Goal: Task Accomplishment & Management: Use online tool/utility

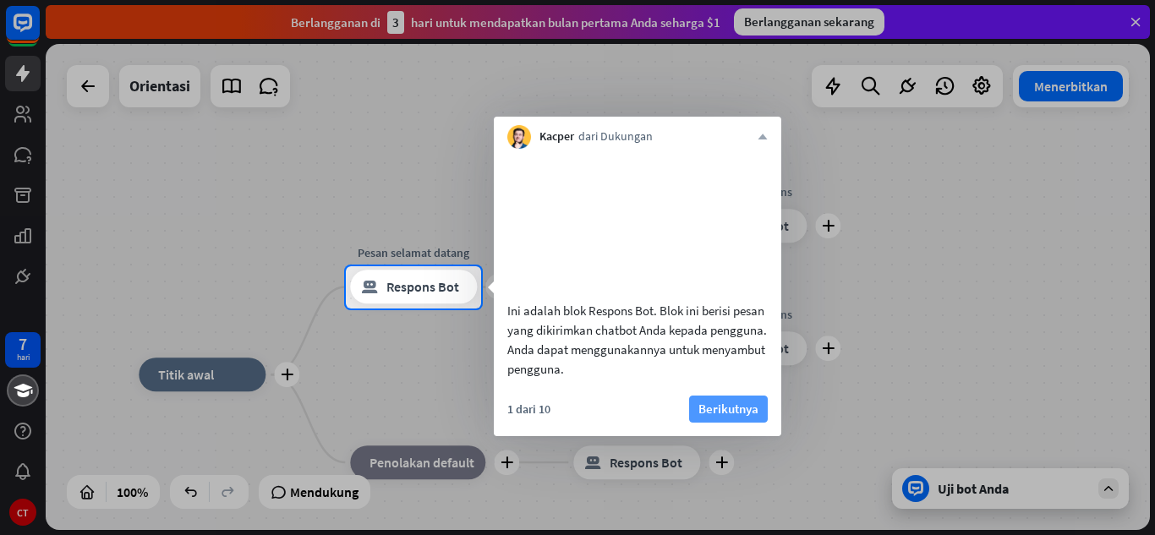
click at [716, 417] on font "Berikutnya" at bounding box center [728, 409] width 60 height 16
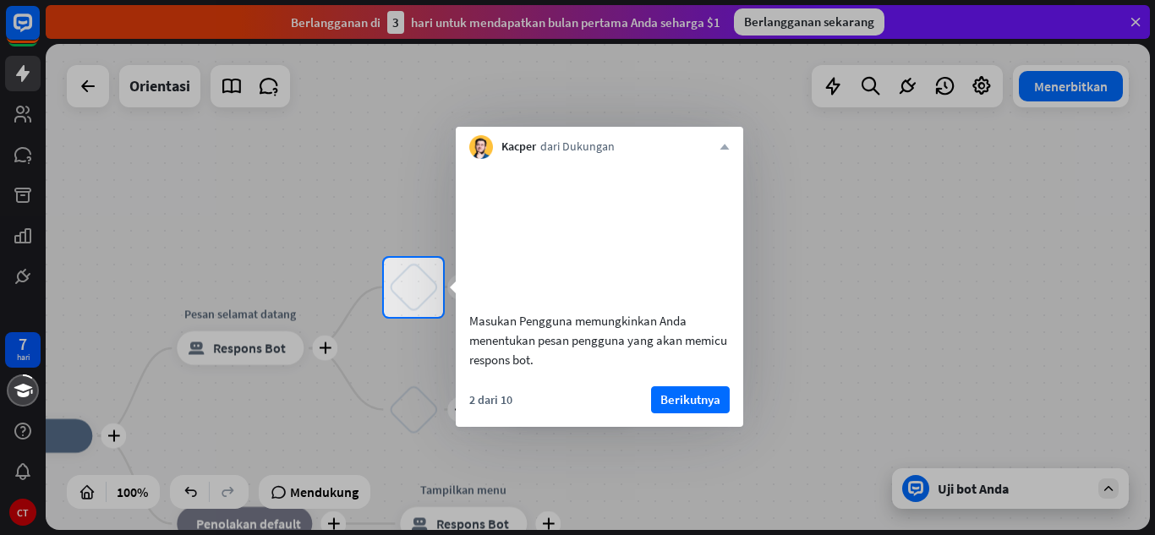
click at [716, 412] on font "Berikutnya" at bounding box center [690, 400] width 60 height 24
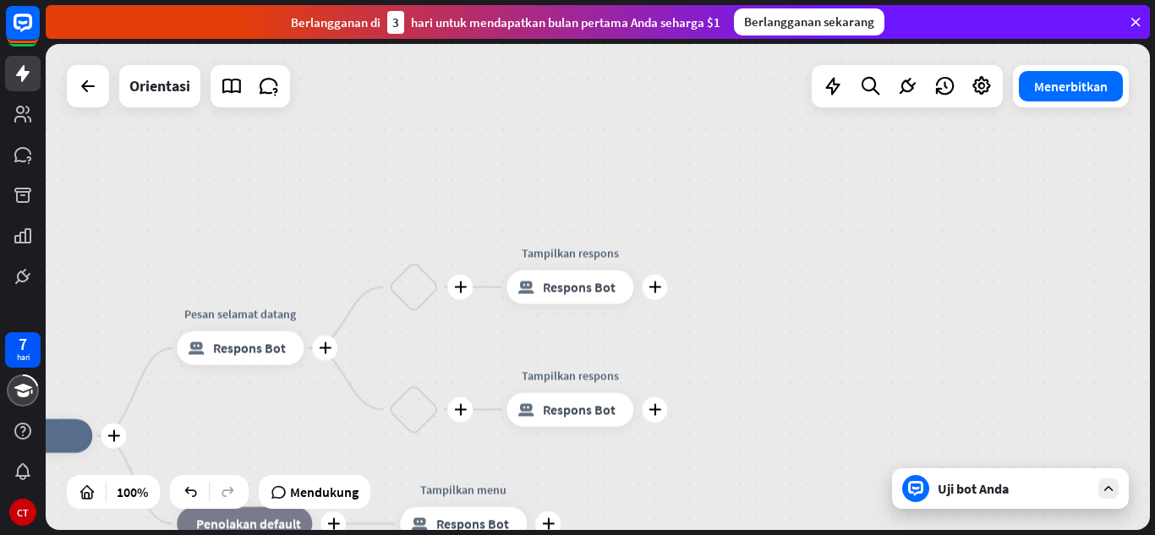
click at [716, 429] on div "plus rumah_2 Titik awal plus Pesan selamat datang blok_bot_respons Respons Bot …" at bounding box center [598, 287] width 1104 height 486
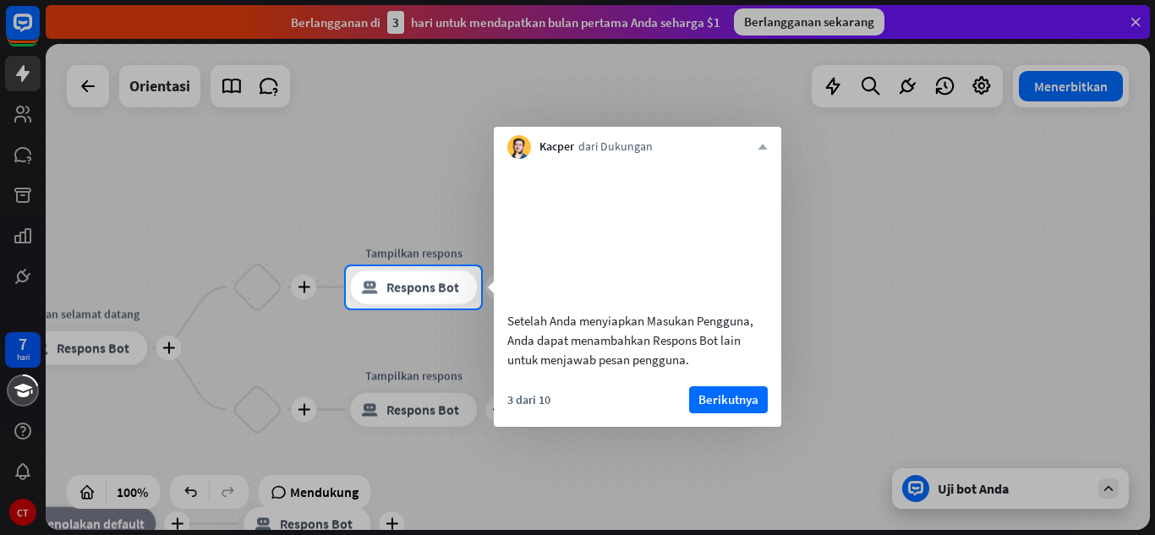
click at [716, 412] on font "Berikutnya" at bounding box center [728, 400] width 60 height 24
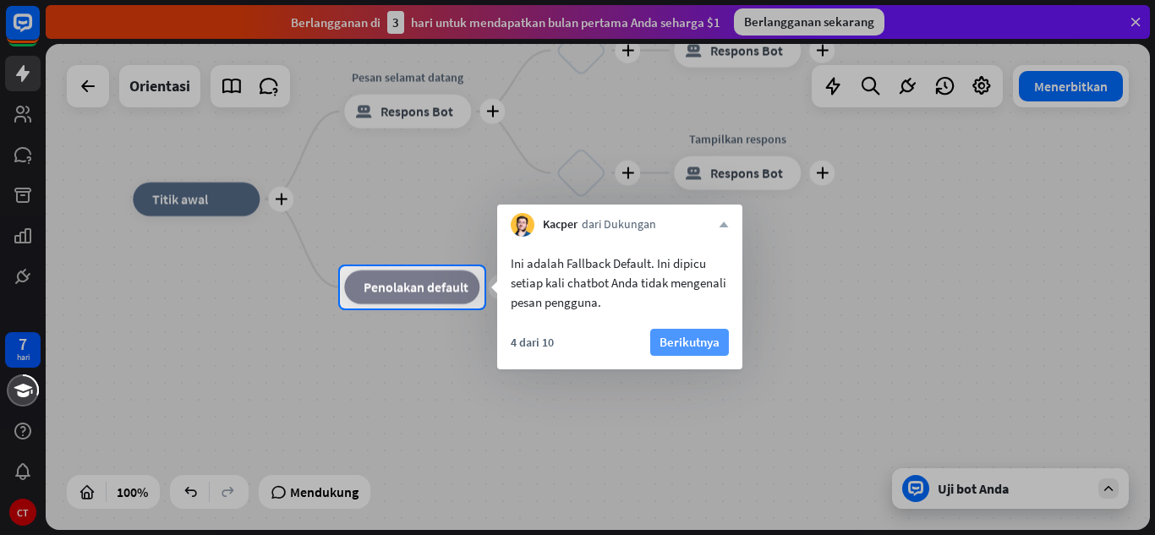
click at [682, 338] on font "Berikutnya" at bounding box center [689, 342] width 60 height 16
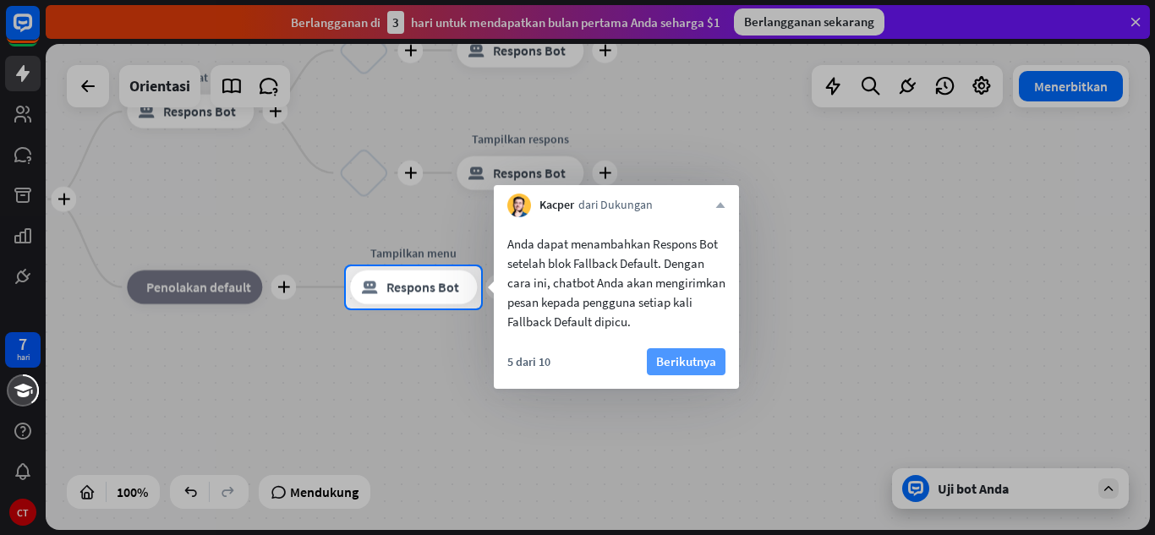
click at [699, 358] on font "Berikutnya" at bounding box center [686, 361] width 60 height 16
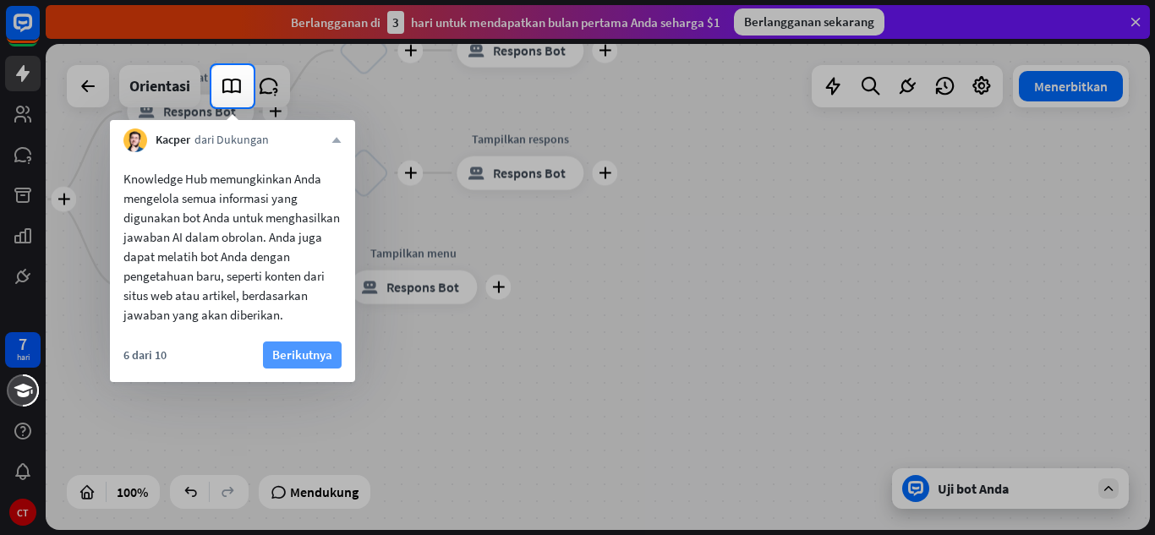
click at [306, 354] on font "Berikutnya" at bounding box center [302, 355] width 60 height 16
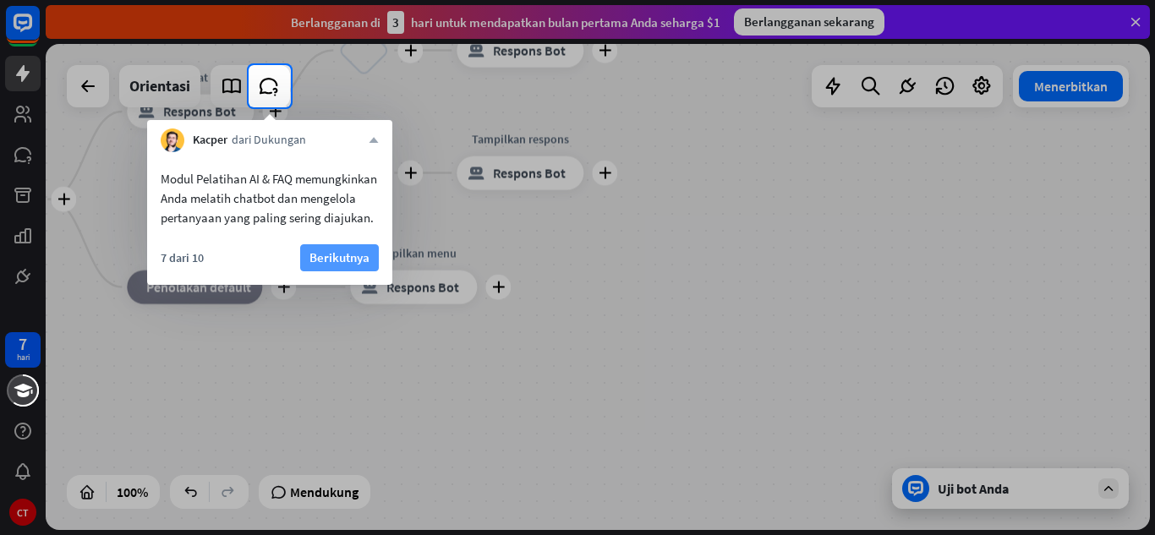
click at [325, 265] on button "Berikutnya" at bounding box center [339, 257] width 79 height 27
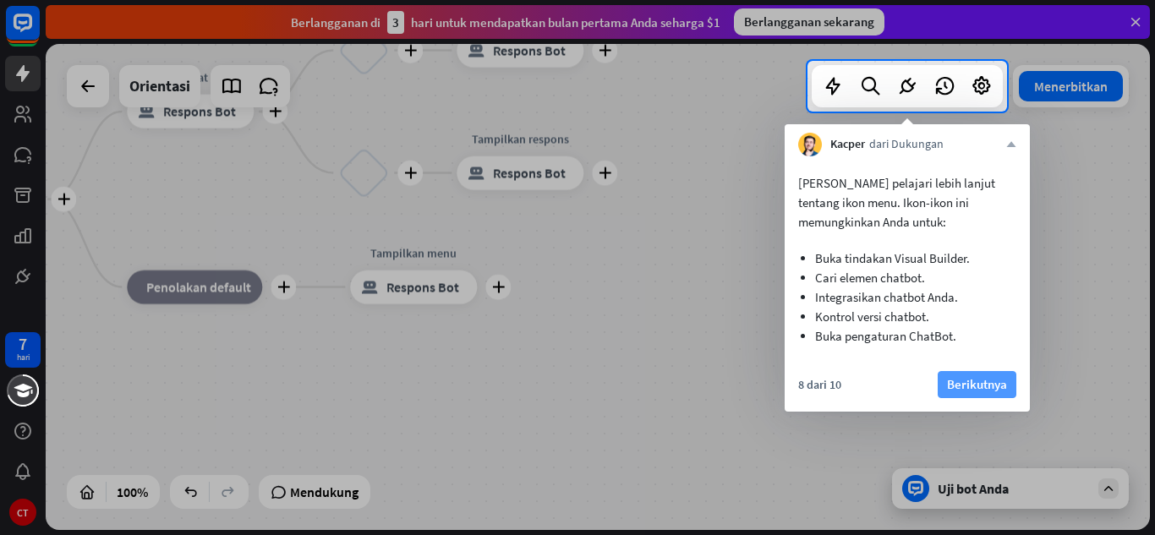
click at [959, 379] on font "Berikutnya" at bounding box center [977, 384] width 60 height 16
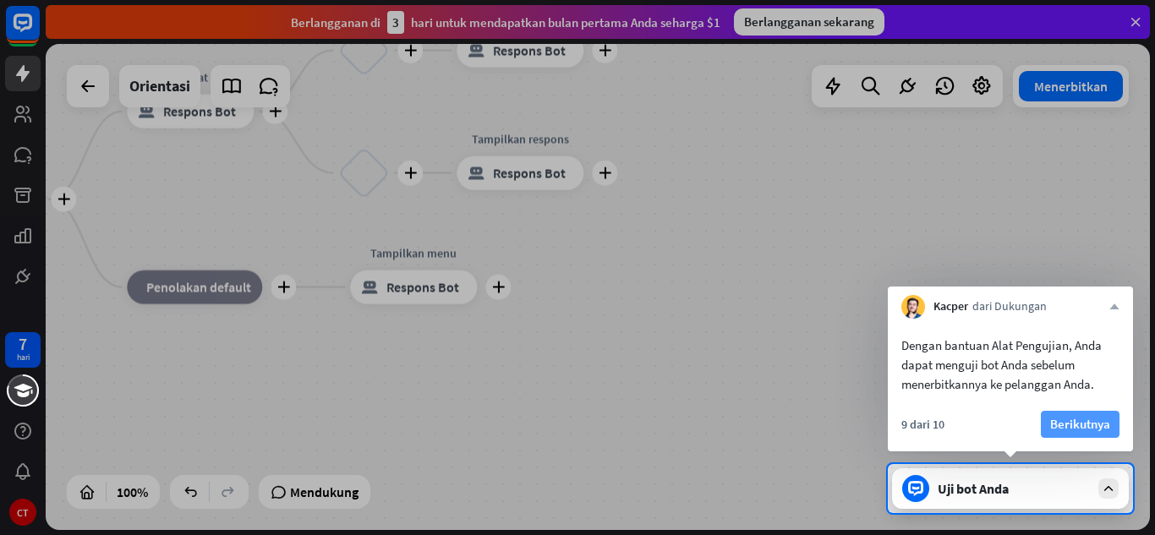
click at [1089, 422] on font "Berikutnya" at bounding box center [1080, 424] width 60 height 16
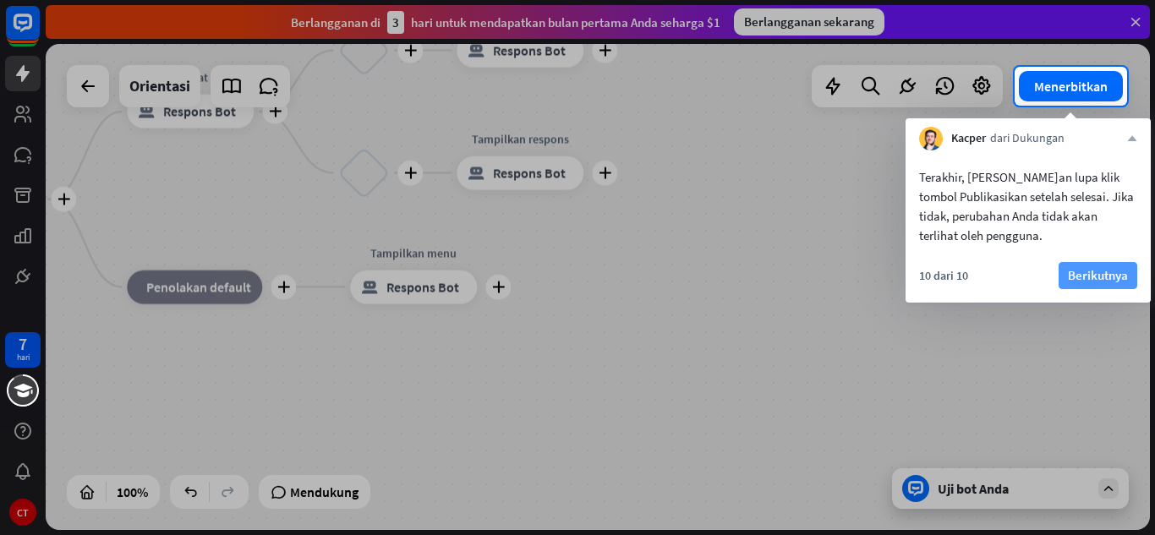
click at [1099, 274] on font "Berikutnya" at bounding box center [1098, 275] width 60 height 16
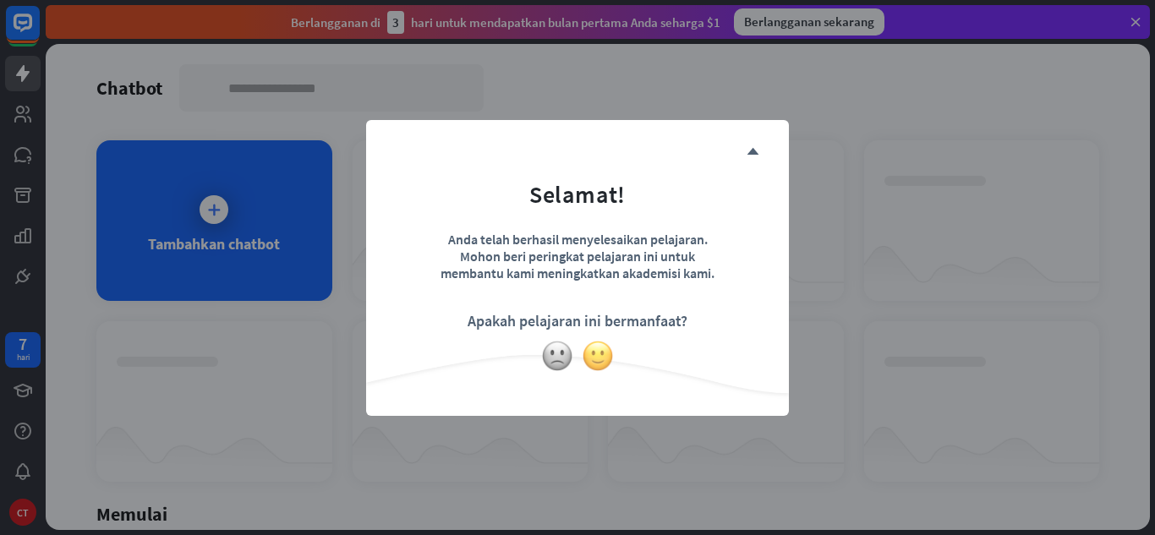
click at [593, 369] on img at bounding box center [598, 356] width 32 height 32
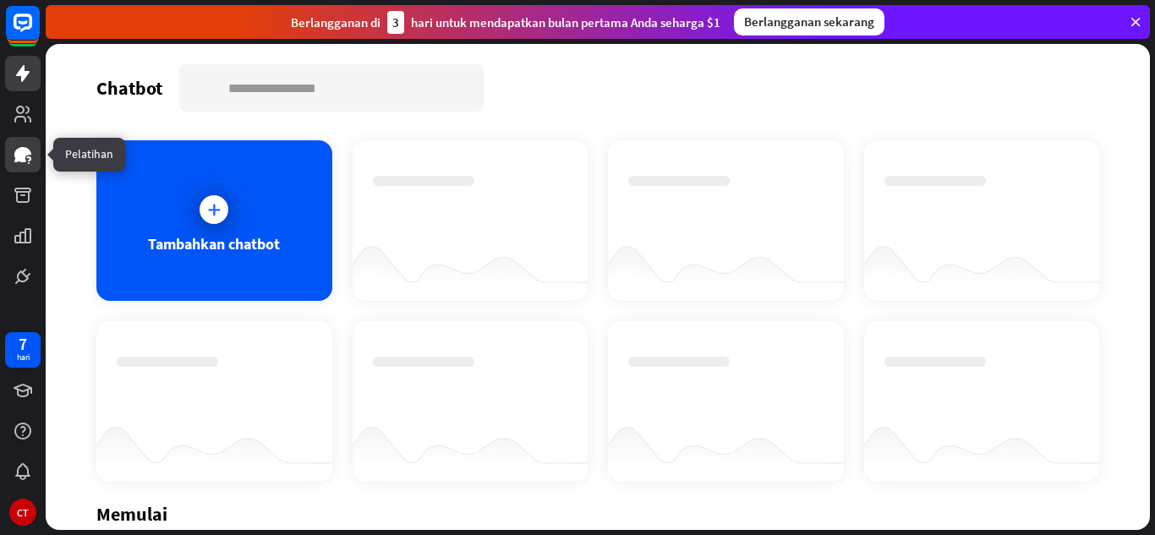
click at [19, 150] on icon at bounding box center [22, 154] width 17 height 15
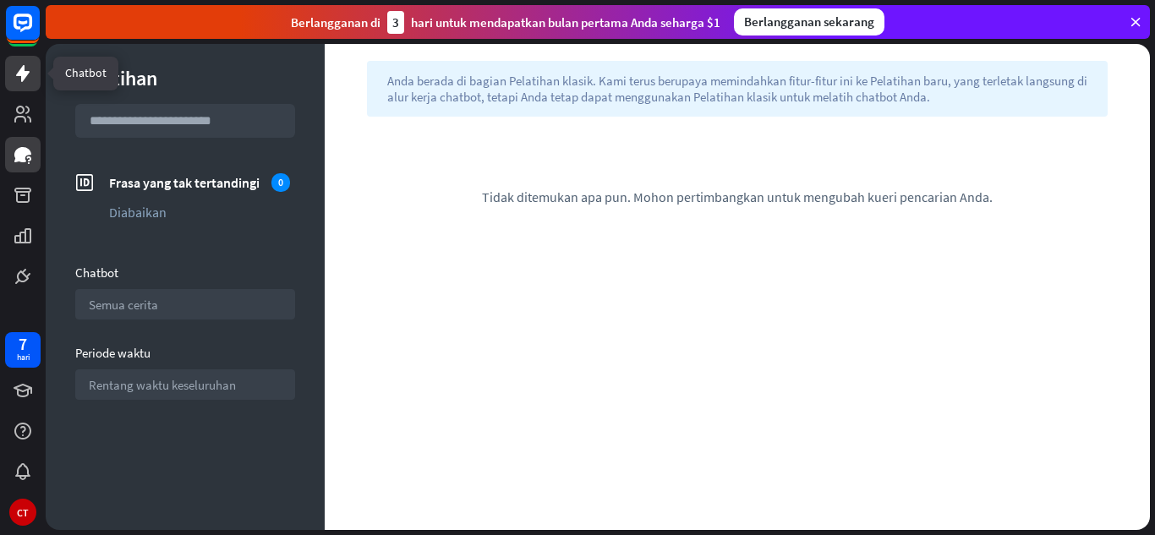
click at [14, 79] on icon at bounding box center [23, 73] width 20 height 20
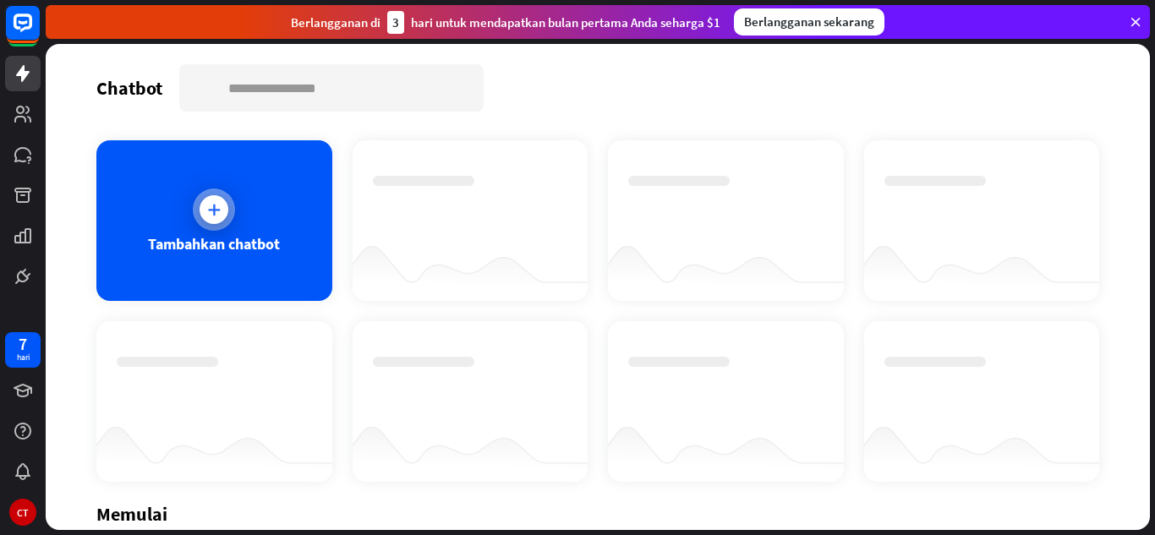
click at [226, 209] on div at bounding box center [213, 209] width 29 height 29
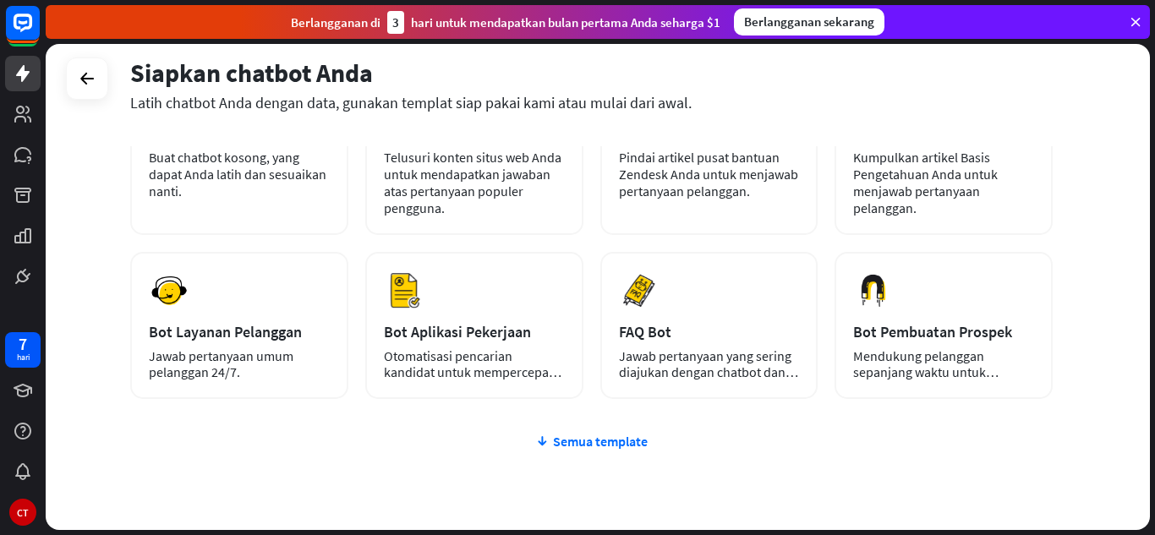
scroll to position [169, 0]
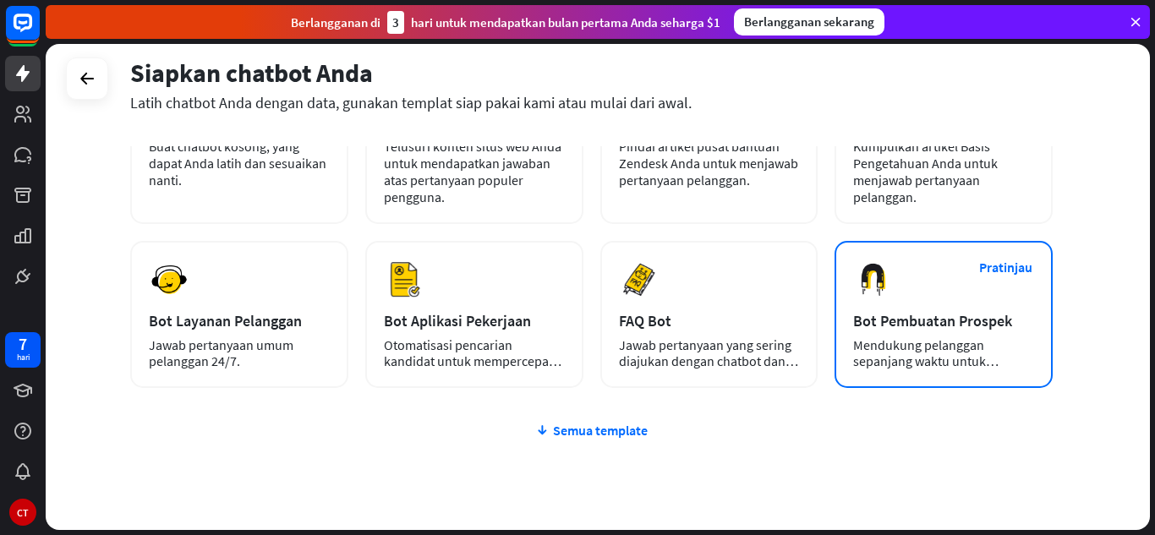
click at [922, 353] on font "Mendukung pelanggan sepanjang waktu untuk meningkatkan penjualan." at bounding box center [925, 360] width 145 height 49
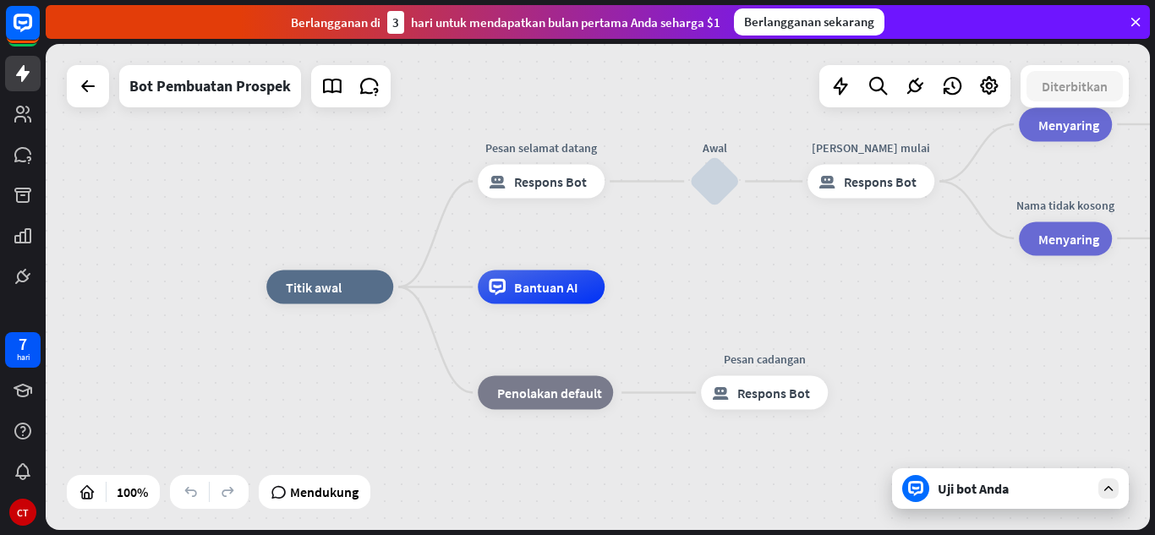
click at [1105, 490] on icon at bounding box center [1108, 488] width 15 height 15
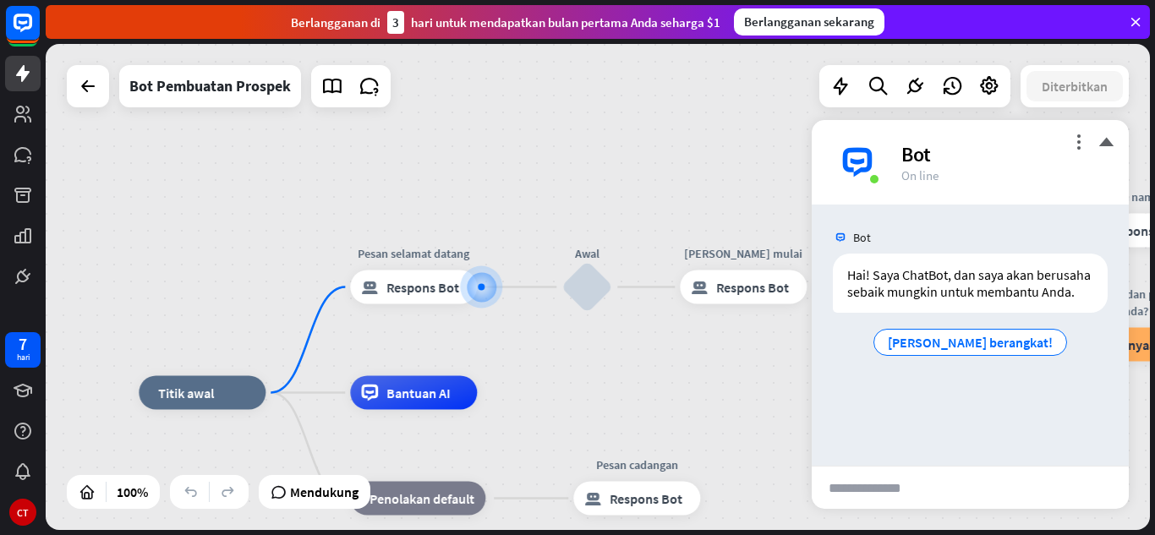
click at [907, 495] on input "text" at bounding box center [877, 488] width 131 height 42
paste input "**********"
type input "**********"
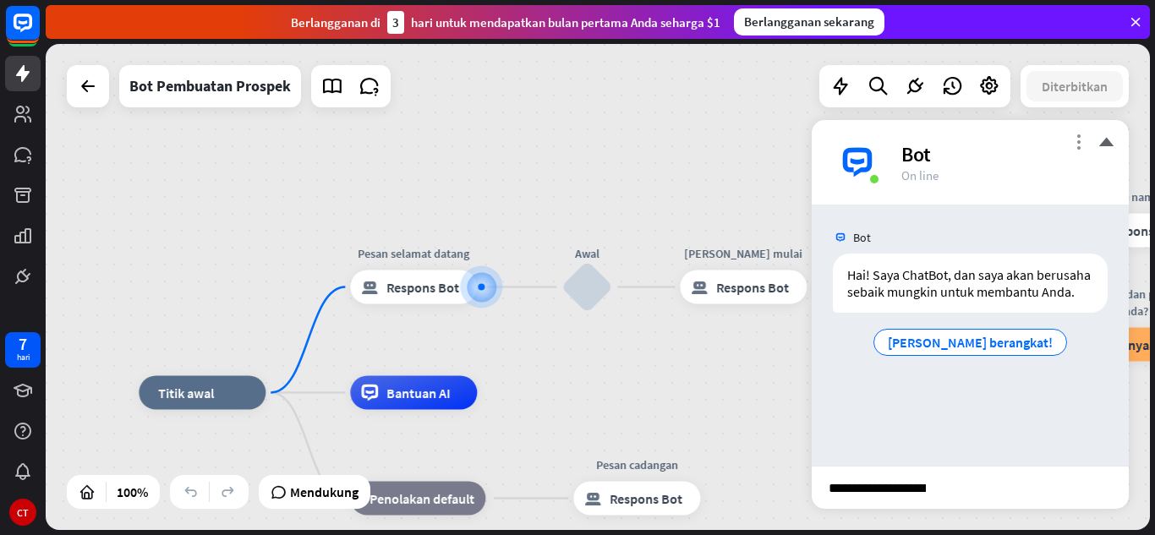
click at [1082, 143] on font "more_vert" at bounding box center [1078, 142] width 16 height 16
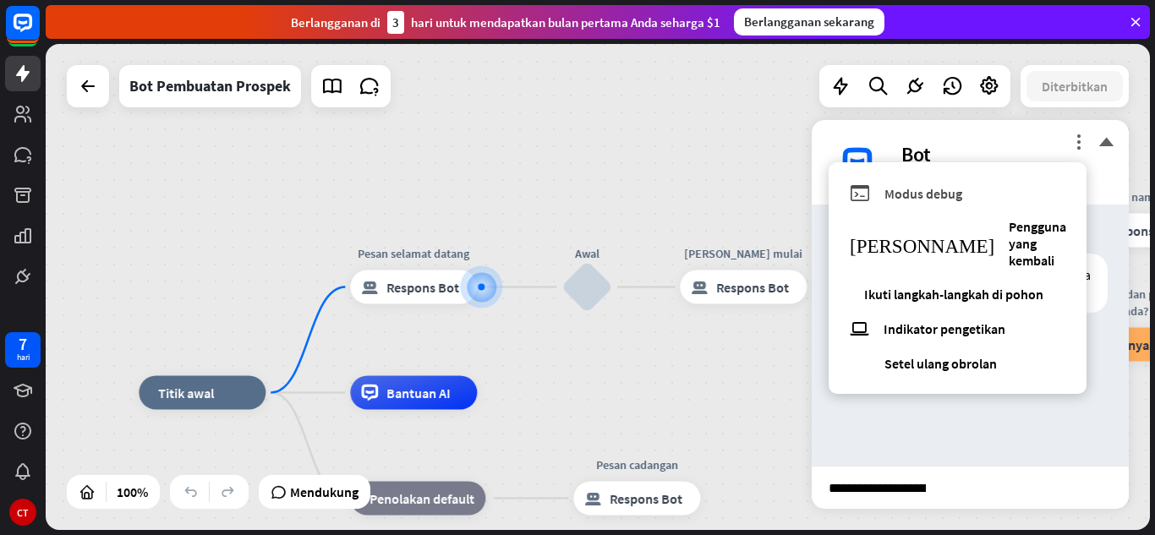
click at [929, 194] on font "Modus debug" at bounding box center [923, 193] width 78 height 17
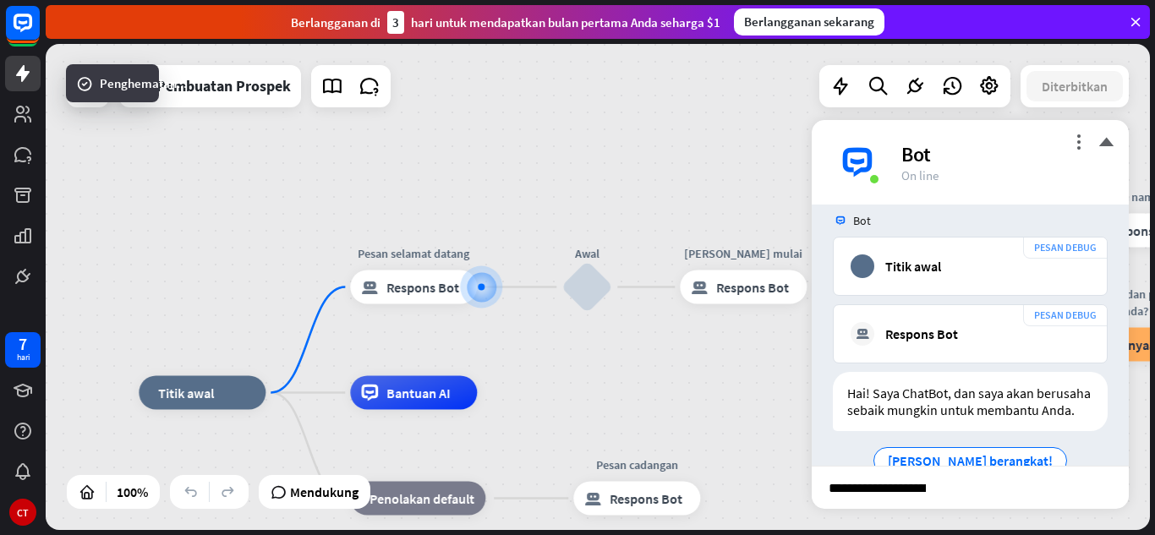
scroll to position [154, 0]
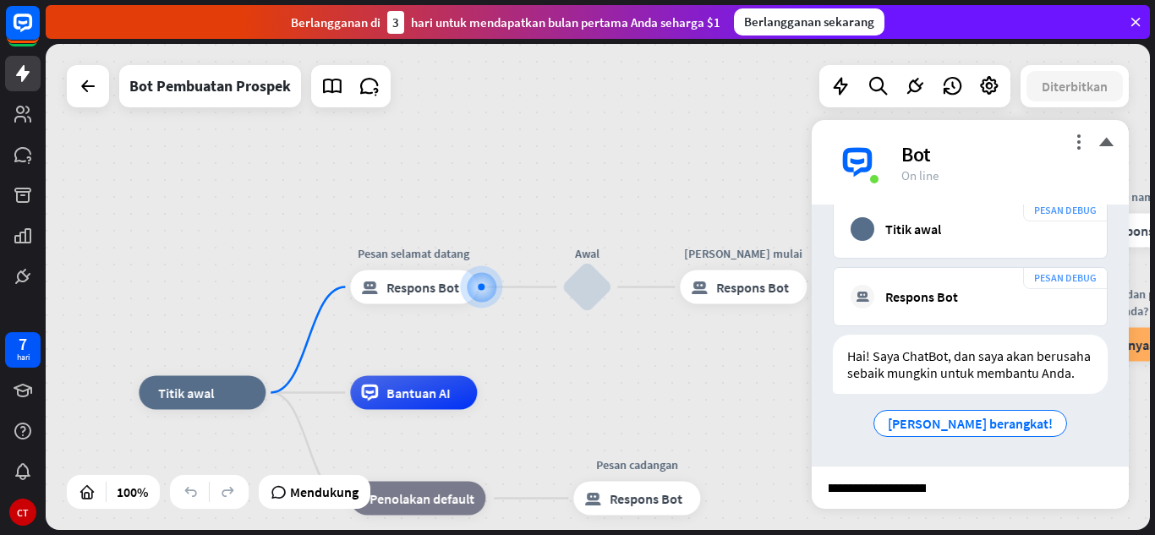
drag, startPoint x: 948, startPoint y: 482, endPoint x: 1009, endPoint y: 251, distance: 238.7
click at [1009, 251] on div "more_vert menutup Bot On line Bot PESAN DEBUG rumah_2 Mulai obrolan Hari ini 22…" at bounding box center [970, 314] width 317 height 389
click at [719, 102] on div "rumah_2 Titik awal Pesan selamat datang blok_bot_respons Respons Bot Awal blok_…" at bounding box center [598, 287] width 1104 height 486
click at [19, 72] on icon at bounding box center [23, 73] width 14 height 17
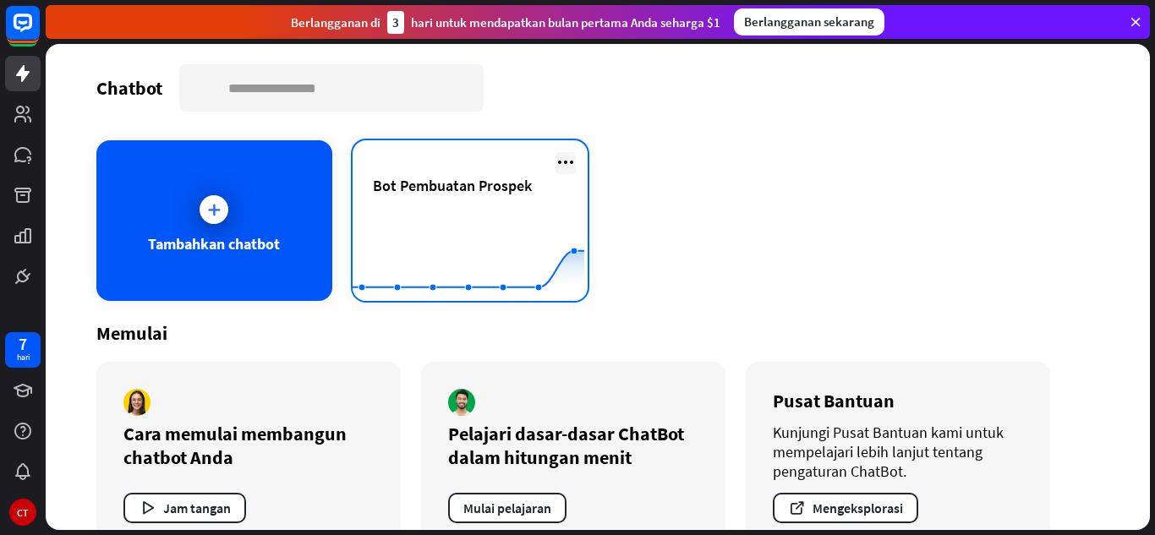
click at [560, 160] on icon at bounding box center [565, 162] width 20 height 20
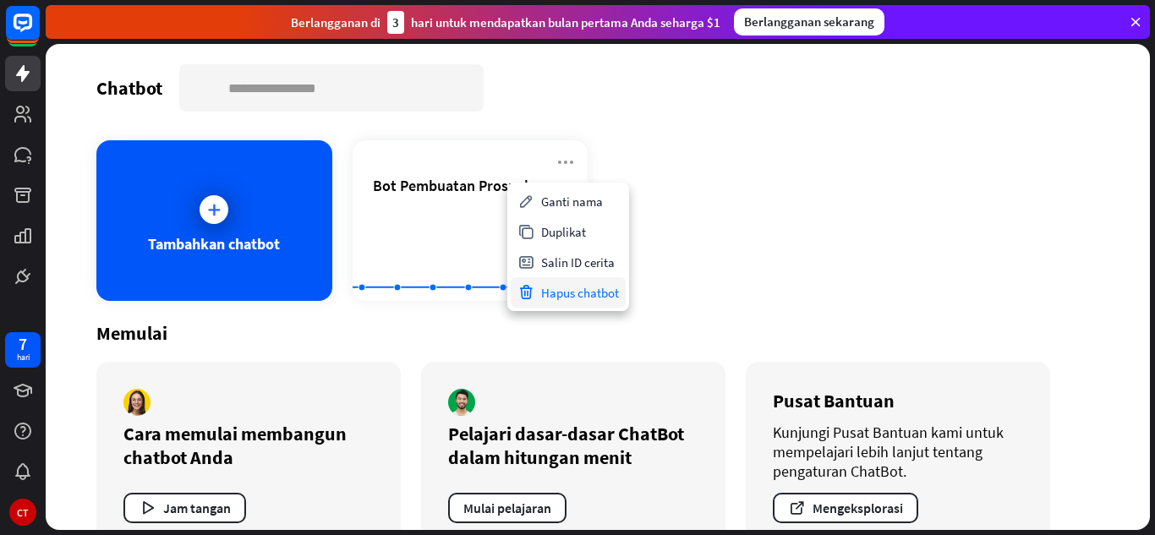
click at [544, 292] on font "Hapus chatbot" at bounding box center [580, 293] width 78 height 16
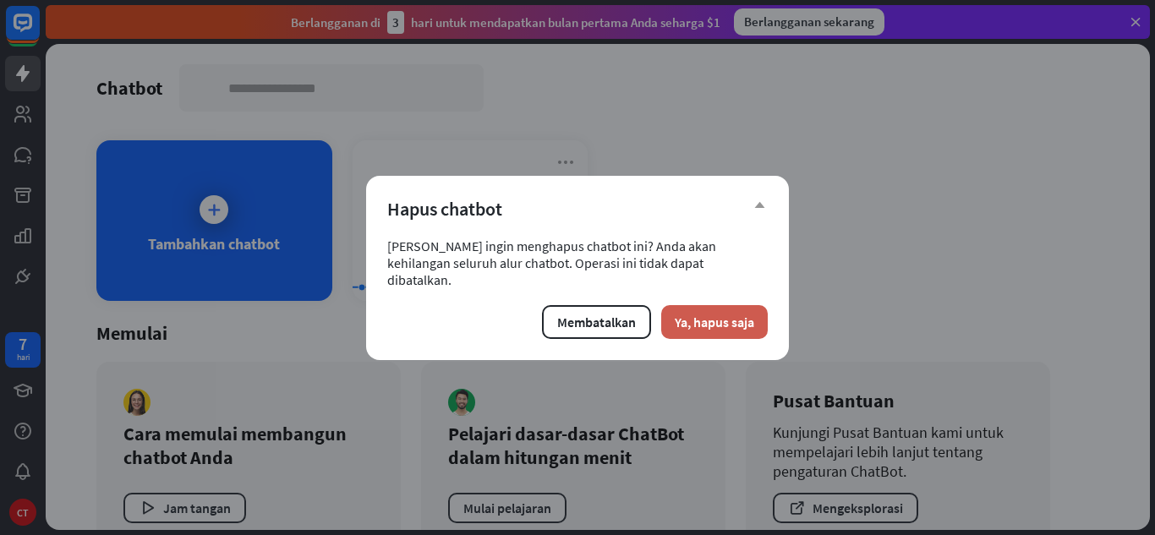
click at [705, 314] on font "Ya, hapus saja" at bounding box center [714, 322] width 79 height 17
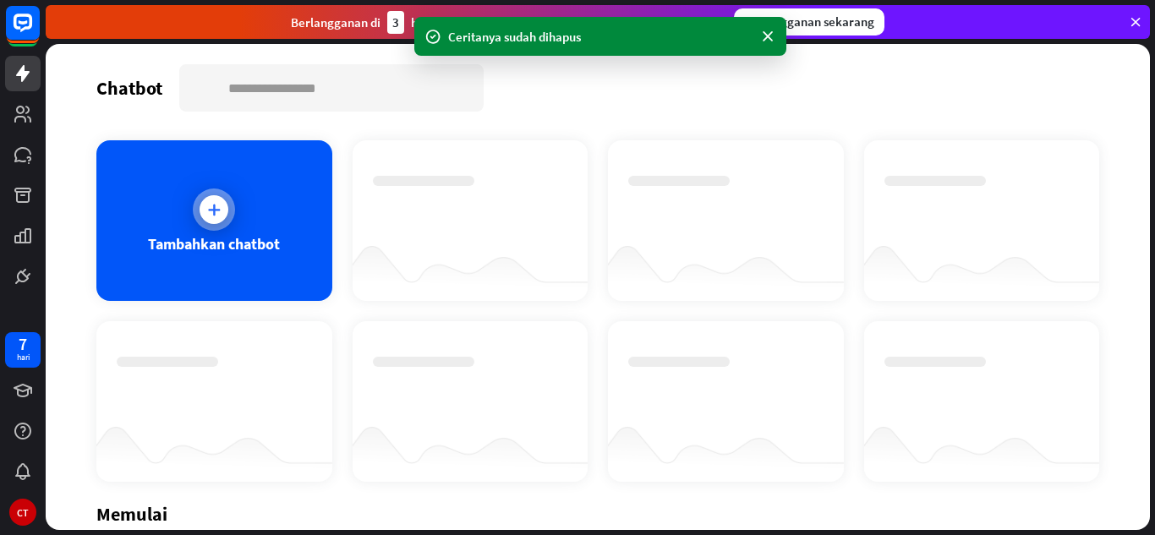
click at [250, 242] on font "Tambahkan chatbot" at bounding box center [214, 243] width 132 height 19
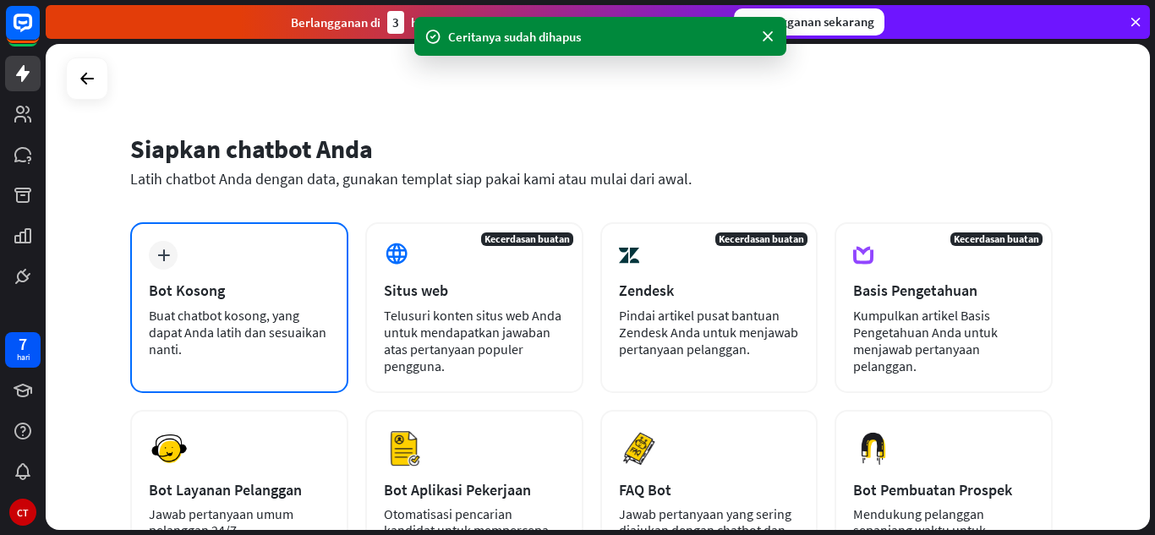
click at [258, 267] on div "plus Bot Kosong Buat chatbot kosong, yang dapat Anda latih dan sesuaikan nanti." at bounding box center [239, 307] width 218 height 171
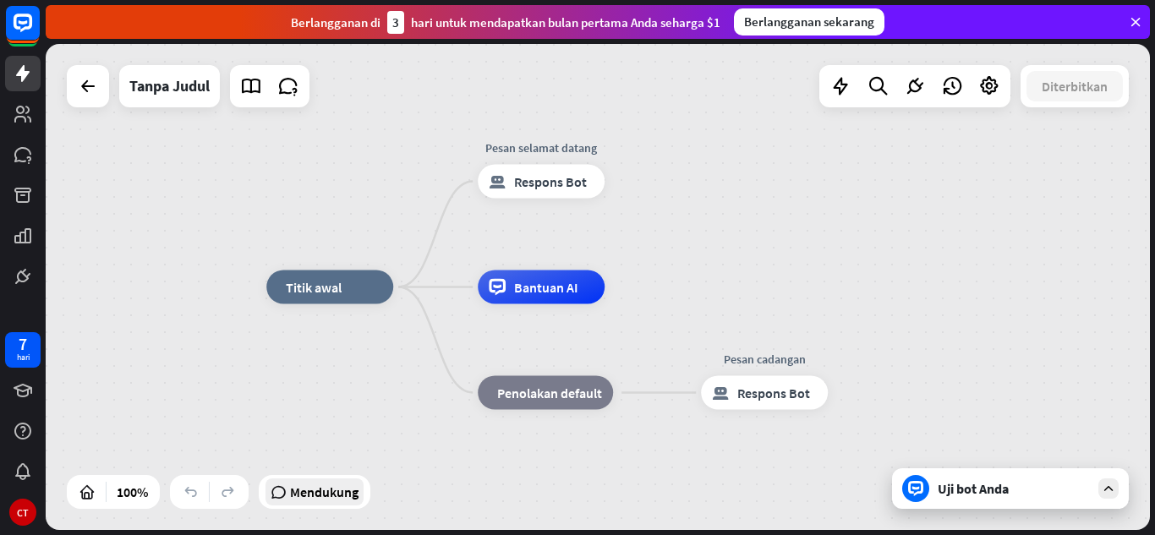
click at [343, 490] on font "Mendukung" at bounding box center [324, 492] width 68 height 17
click at [699, 495] on div "rumah_2 Titik awal Pesan selamat datang blok_bot_respons Respons Bot Bantuan AI…" at bounding box center [818, 530] width 1104 height 486
click at [776, 166] on div "rumah_2 Titik awal Pesan selamat datang blok_bot_respons Respons Bot Bantuan AI…" at bounding box center [598, 287] width 1104 height 486
click at [664, 150] on div "rumah_2 Titik awal Pesan selamat datang blok_bot_respons Respons Bot Bantuan AI…" at bounding box center [598, 287] width 1104 height 486
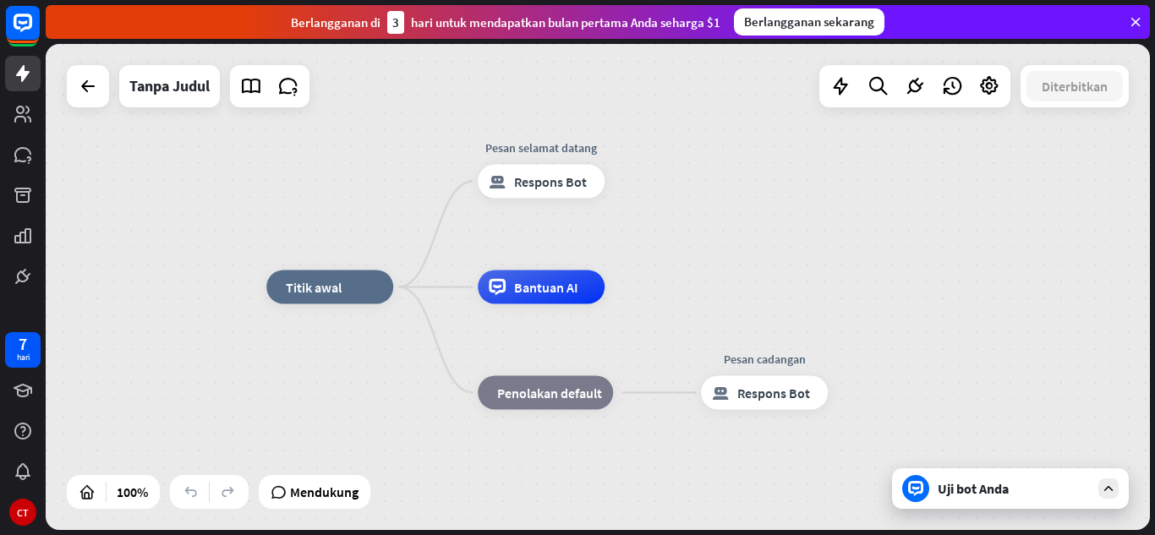
click at [664, 150] on div "rumah_2 Titik awal Pesan selamat datang blok_bot_respons Respons Bot Bantuan AI…" at bounding box center [598, 287] width 1104 height 486
click at [188, 201] on div "rumah_2 Titik awal Pesan selamat datang blok_bot_respons Respons Bot Bantuan AI…" at bounding box center [598, 287] width 1104 height 486
click at [90, 80] on icon at bounding box center [88, 86] width 20 height 20
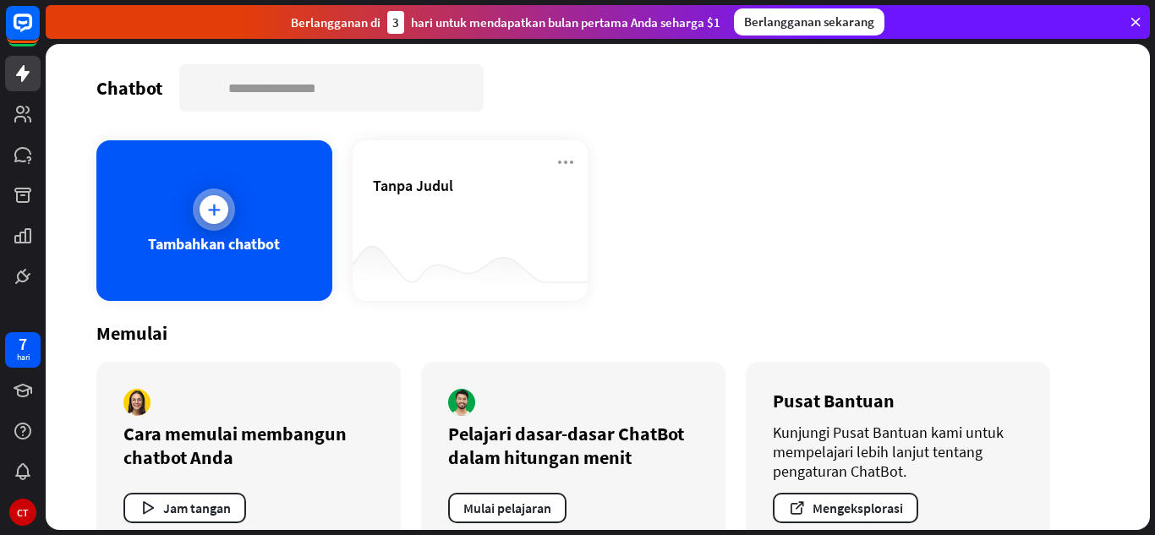
click at [177, 203] on div "Tambahkan chatbot" at bounding box center [214, 220] width 236 height 161
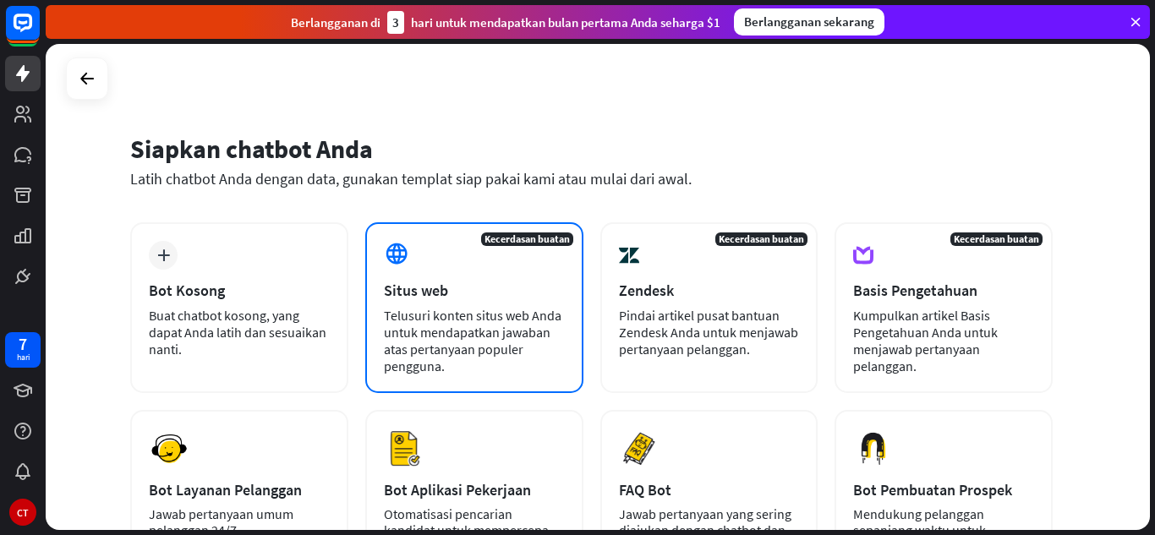
click at [411, 321] on font "Telusuri konten situs web Anda untuk mendapatkan jawaban atas pertanyaan popule…" at bounding box center [473, 341] width 178 height 68
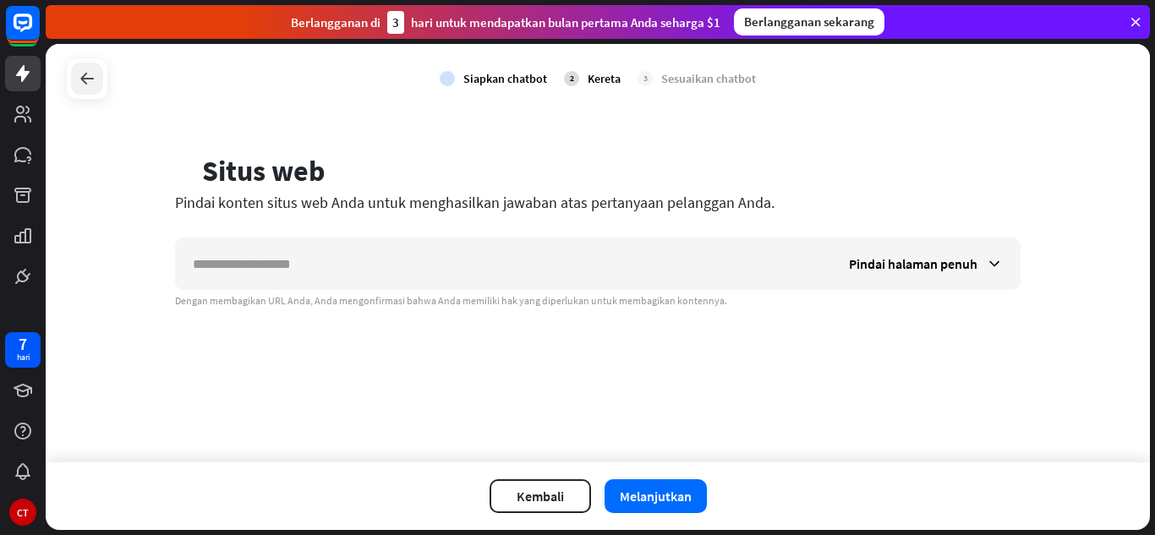
click at [90, 87] on icon at bounding box center [87, 78] width 20 height 20
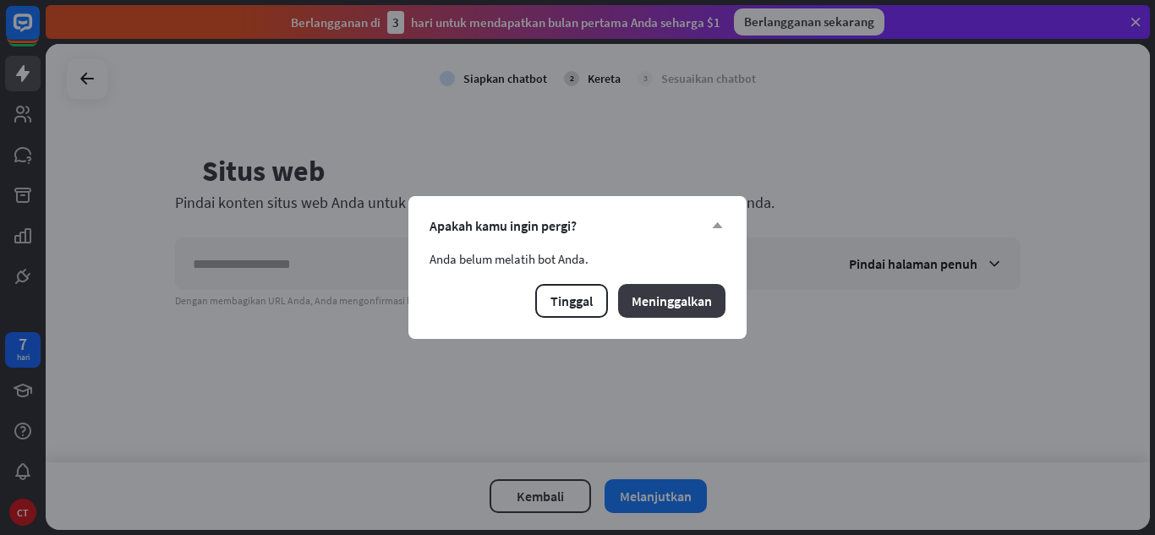
click at [669, 296] on font "Meninggalkan" at bounding box center [671, 300] width 80 height 17
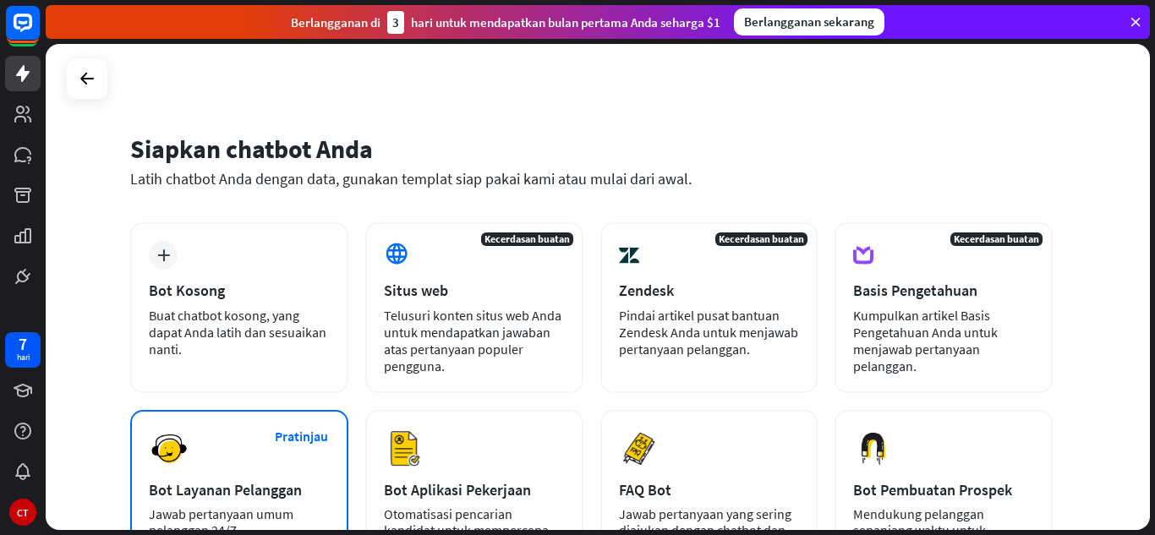
click at [240, 494] on font "Bot Layanan Pelanggan" at bounding box center [225, 489] width 153 height 19
